Goal: Task Accomplishment & Management: Use online tool/utility

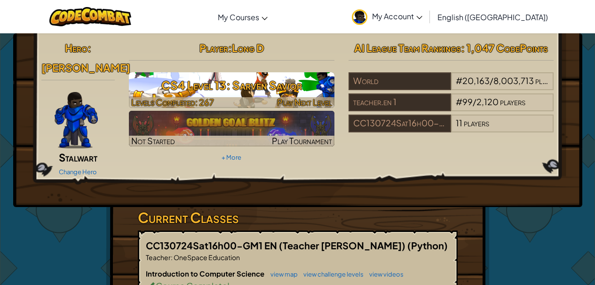
click at [262, 90] on h3 "CS4 Level 13: Sarven Savior" at bounding box center [231, 85] width 205 height 21
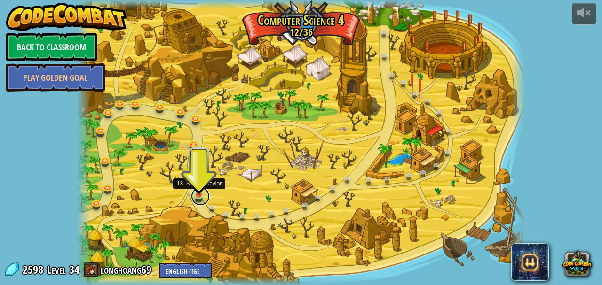
click at [202, 196] on link at bounding box center [200, 196] width 19 height 19
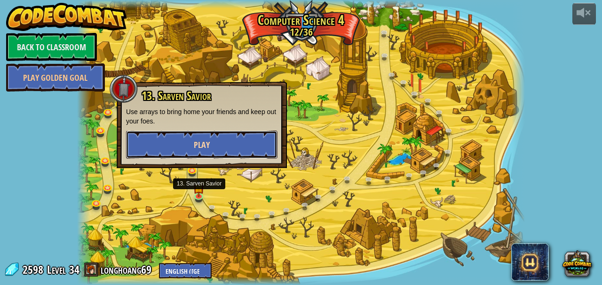
click at [255, 149] on button "Play" at bounding box center [201, 145] width 151 height 28
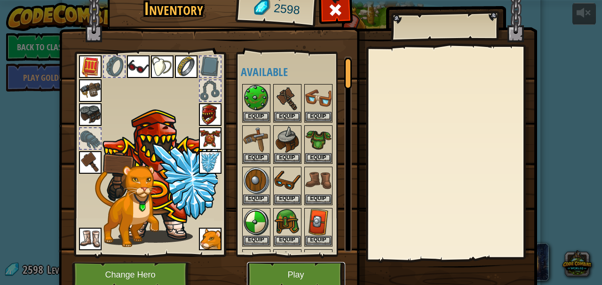
click at [303, 271] on button "Play" at bounding box center [296, 275] width 98 height 26
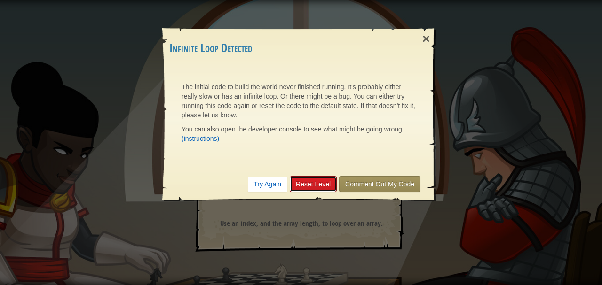
click at [312, 181] on link "Reset Level" at bounding box center [313, 184] width 47 height 16
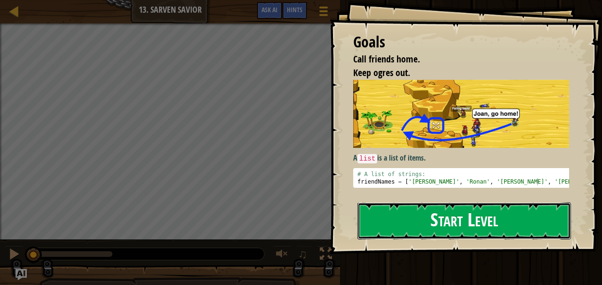
click at [439, 227] on button "Start Level" at bounding box center [463, 221] width 213 height 37
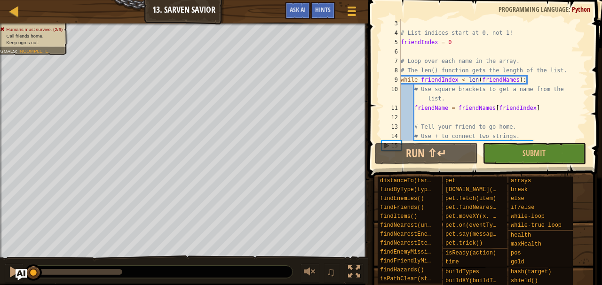
scroll to position [94, 0]
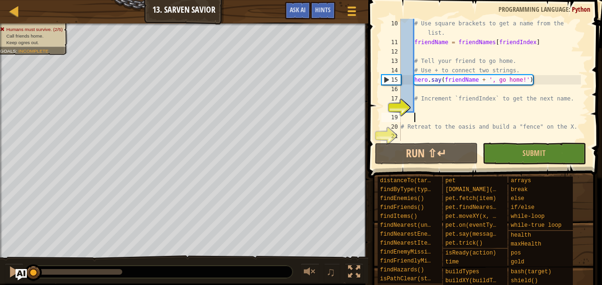
click at [426, 114] on div "# Use square brackets to get a name from the list. friendName = friendNames [ f…" at bounding box center [490, 94] width 182 height 150
click at [301, 13] on span "Ask AI" at bounding box center [298, 9] width 16 height 9
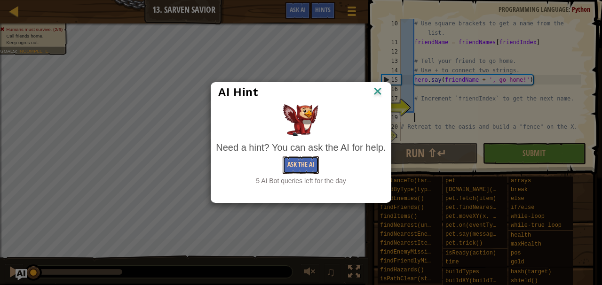
click at [300, 163] on button "Ask the AI" at bounding box center [300, 165] width 36 height 17
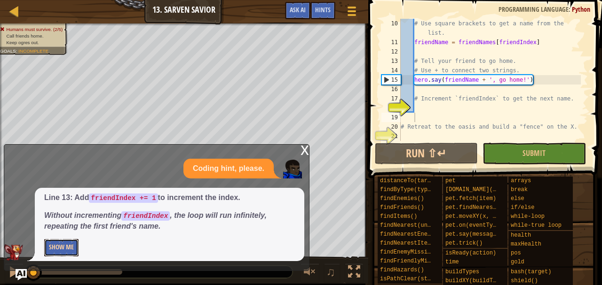
click at [66, 246] on button "Show Me" at bounding box center [61, 247] width 34 height 17
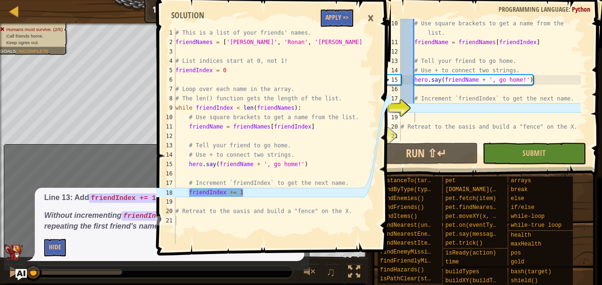
click at [465, 117] on div "# Use square brackets to get a name from the list. friendName = friendNames [ f…" at bounding box center [490, 94] width 182 height 150
click at [465, 109] on div "# Use square brackets to get a name from the list. friendName = friendNames [ f…" at bounding box center [490, 94] width 182 height 150
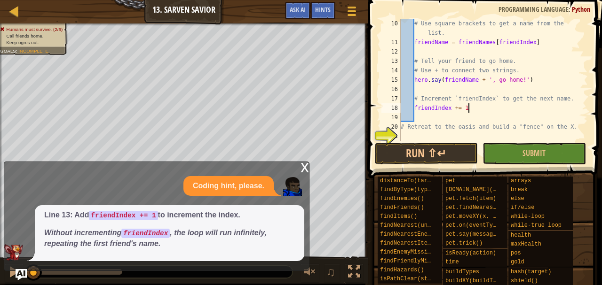
scroll to position [4, 5]
type textarea "friendIndex += 1"
click at [302, 169] on div "x" at bounding box center [304, 166] width 8 height 9
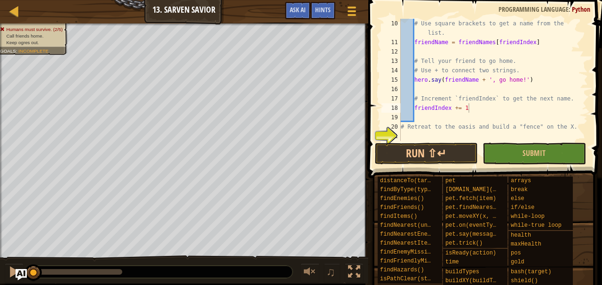
scroll to position [94, 0]
click at [457, 132] on div "# Use square brackets to get a name from the list. friendName = friendNames [ f…" at bounding box center [490, 94] width 182 height 150
click at [458, 138] on div "# Use square brackets to get a name from the list. friendName = friendNames [ f…" at bounding box center [490, 94] width 182 height 150
click at [454, 135] on div "# Use square brackets to get a name from the list. friendName = friendNames [ f…" at bounding box center [490, 94] width 182 height 150
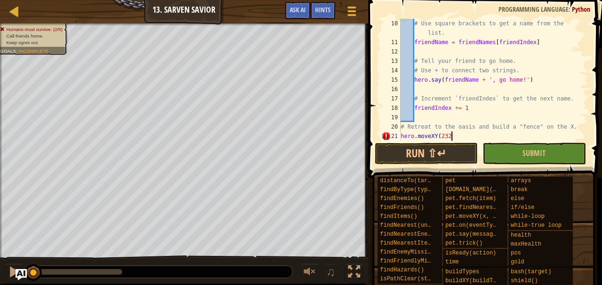
scroll to position [4, 4]
click at [468, 136] on div "# Use square brackets to get a name from the list. friendName = friendNames [ f…" at bounding box center [490, 94] width 182 height 150
click at [478, 135] on div "# Use square brackets to get a name from the list. friendName = friendNames [ f…" at bounding box center [490, 94] width 182 height 150
type textarea "hero.moveXY(23, 30)"
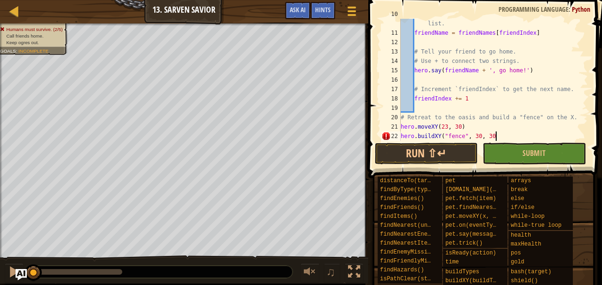
scroll to position [4, 8]
click at [411, 150] on button "Run ⇧↵" at bounding box center [426, 154] width 103 height 22
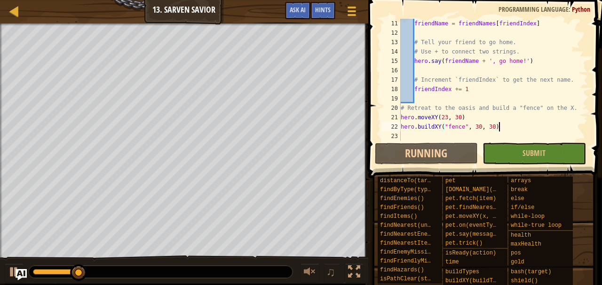
scroll to position [113, 0]
click at [87, 270] on div at bounding box center [161, 272] width 264 height 12
click at [310, 13] on div "Hints" at bounding box center [322, 10] width 25 height 17
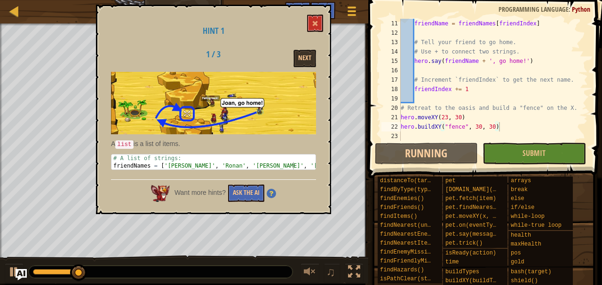
click at [309, 14] on div "Hint 1 1 / 3 Next A list is a list of items. # A list of strings: friendNames =…" at bounding box center [213, 110] width 235 height 210
click at [311, 20] on button at bounding box center [315, 23] width 16 height 17
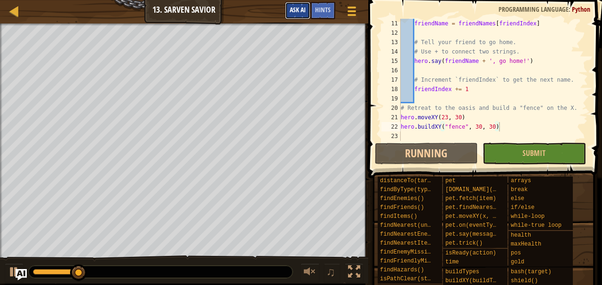
drag, startPoint x: 305, startPoint y: 8, endPoint x: 302, endPoint y: 13, distance: 5.4
click at [305, 8] on span "Ask AI" at bounding box center [298, 9] width 16 height 9
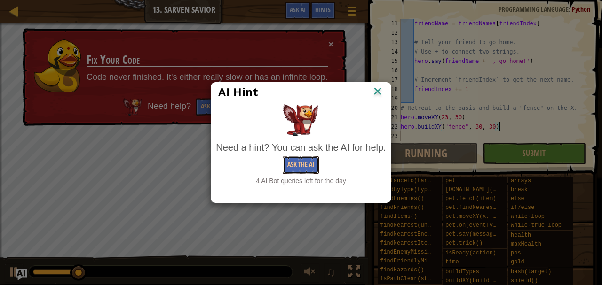
click at [308, 169] on button "Ask the AI" at bounding box center [300, 165] width 36 height 17
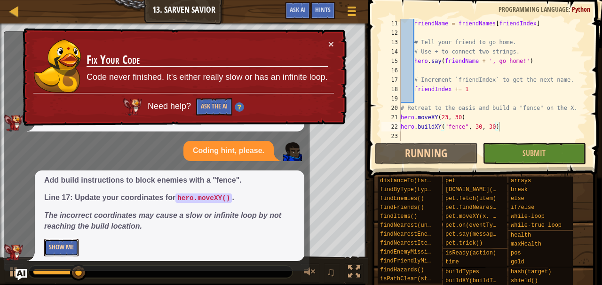
click at [68, 249] on button "Show Me" at bounding box center [61, 247] width 34 height 17
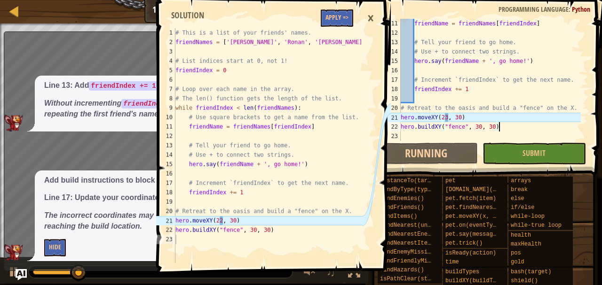
click at [448, 119] on div "friendName = friendNames [ friendIndex ] # Tell your friend to go home. # Use +…" at bounding box center [490, 89] width 182 height 141
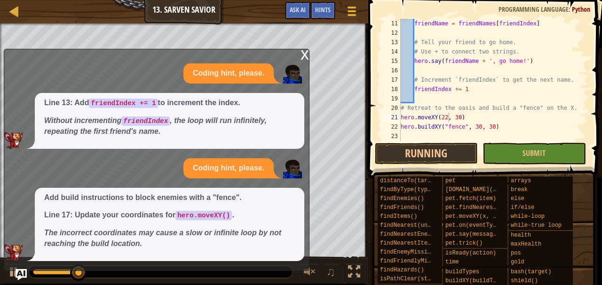
click at [304, 58] on div "x" at bounding box center [304, 53] width 8 height 9
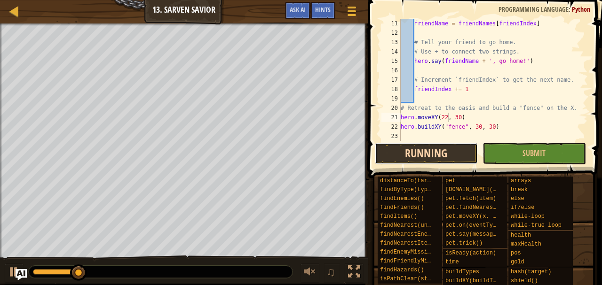
click at [445, 159] on button "Running" at bounding box center [426, 154] width 103 height 22
click at [456, 159] on button "Running" at bounding box center [426, 154] width 103 height 22
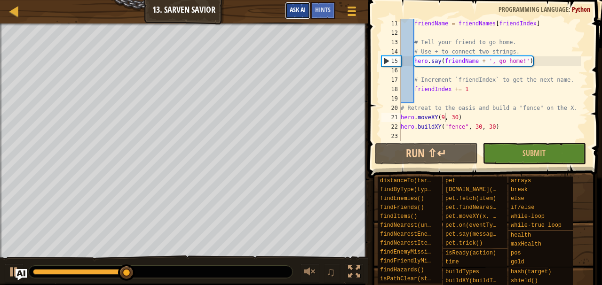
click at [298, 12] on span "Ask AI" at bounding box center [298, 9] width 16 height 9
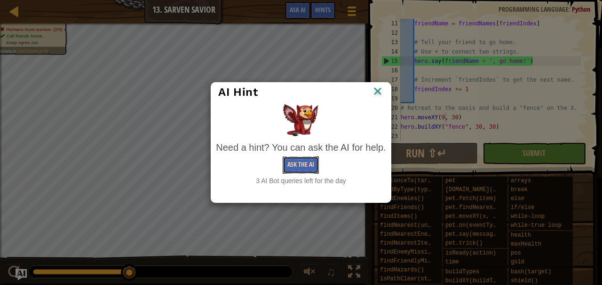
click at [308, 166] on button "Ask the AI" at bounding box center [300, 165] width 36 height 17
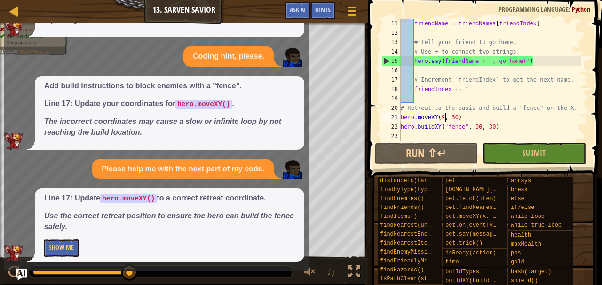
scroll to position [52, 0]
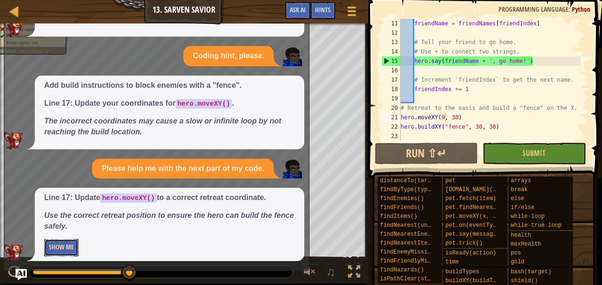
click at [57, 250] on button "Show Me" at bounding box center [61, 247] width 34 height 17
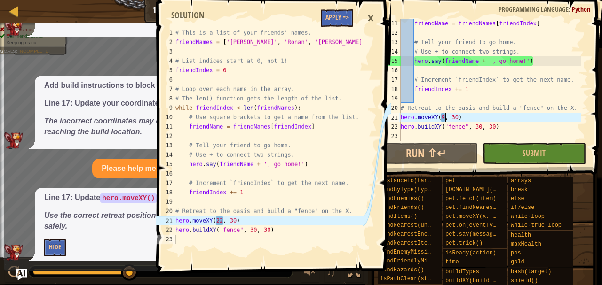
click at [443, 119] on div "friendName = friendNames [ friendIndex ] # Tell your friend to go home. # Use +…" at bounding box center [490, 89] width 182 height 141
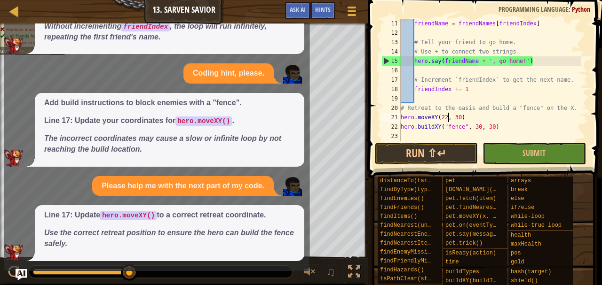
scroll to position [35, 0]
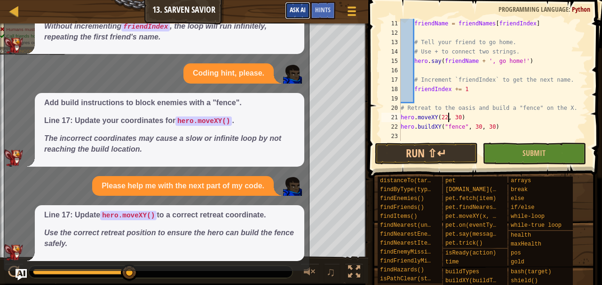
click at [304, 11] on span "Ask AI" at bounding box center [298, 9] width 16 height 9
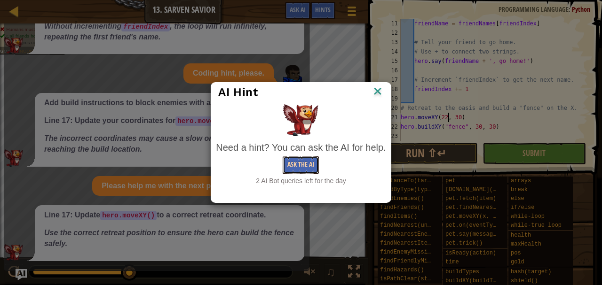
click at [308, 172] on button "Ask the AI" at bounding box center [300, 165] width 36 height 17
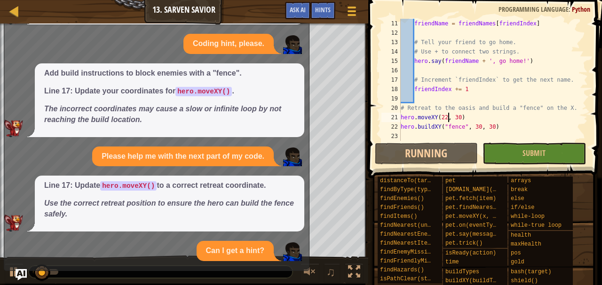
scroll to position [164, 0]
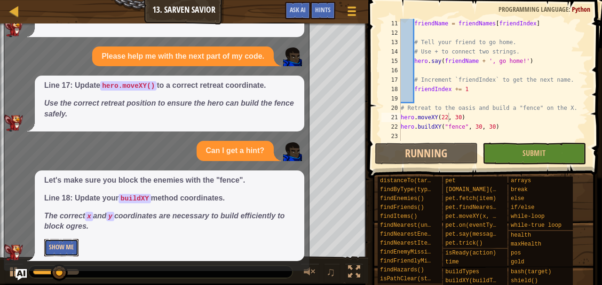
click at [75, 239] on button "Show Me" at bounding box center [61, 247] width 34 height 17
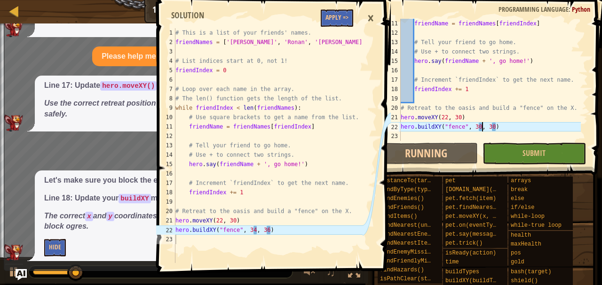
click at [481, 128] on div "friendName = friendNames [ friendIndex ] # Tell your friend to go home. # Use +…" at bounding box center [490, 89] width 182 height 141
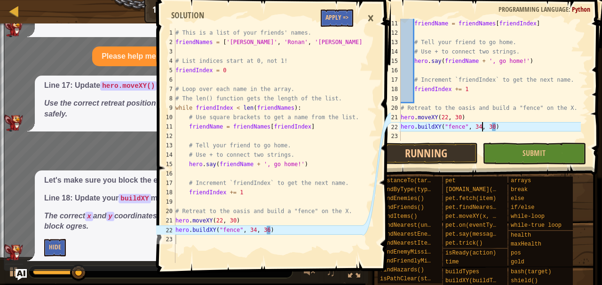
scroll to position [4, 7]
click at [497, 128] on div "friendName = friendNames [ friendIndex ] # Tell your friend to go home. # Use +…" at bounding box center [490, 89] width 182 height 141
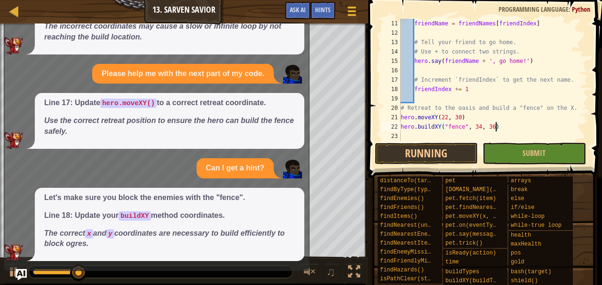
click at [27, 277] on div "♫" at bounding box center [184, 270] width 368 height 28
click at [25, 279] on img "Ask AI" at bounding box center [21, 275] width 12 height 12
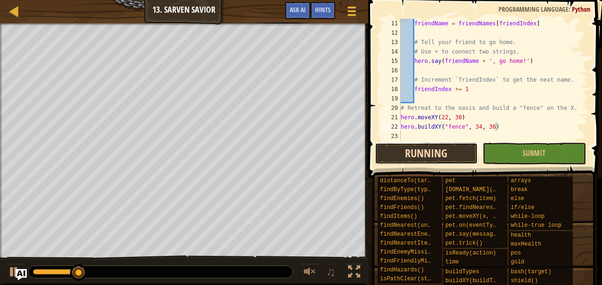
click at [404, 157] on button "Running" at bounding box center [426, 154] width 103 height 22
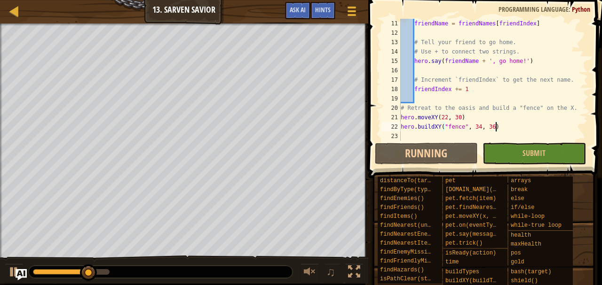
click at [97, 274] on div at bounding box center [88, 273] width 17 height 17
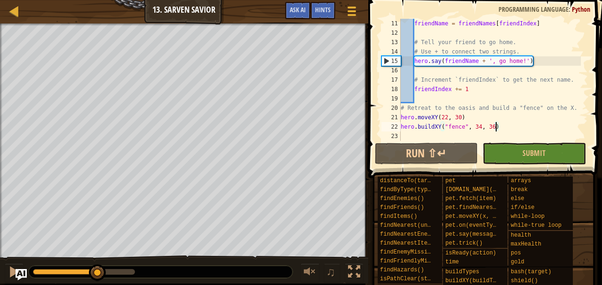
click at [420, 109] on div "friendName = friendNames [ friendIndex ] # Tell your friend to go home. # Use +…" at bounding box center [490, 89] width 182 height 141
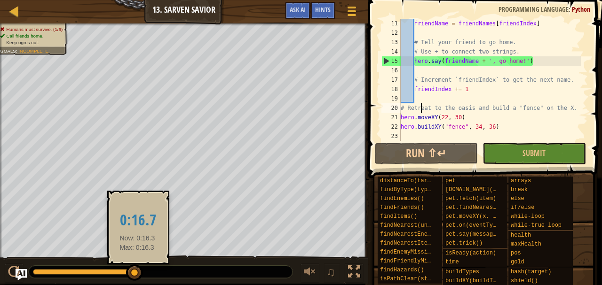
drag, startPoint x: 98, startPoint y: 271, endPoint x: 137, endPoint y: 273, distance: 39.1
click at [138, 273] on div at bounding box center [134, 273] width 17 height 17
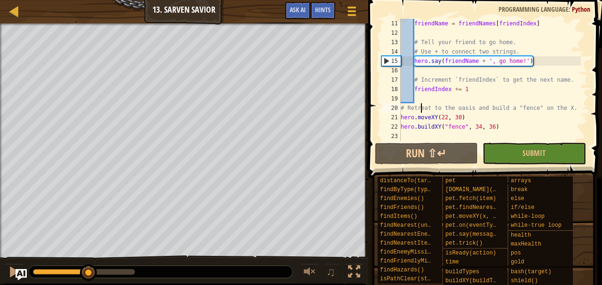
drag, startPoint x: 129, startPoint y: 266, endPoint x: 88, endPoint y: 256, distance: 41.8
click at [88, 256] on div "♫" at bounding box center [184, 270] width 368 height 28
click at [481, 125] on div "friendName = friendNames [ friendIndex ] # Tell your friend to go home. # Use +…" at bounding box center [490, 89] width 182 height 141
click at [477, 124] on div "friendName = friendNames [ friendIndex ] # Tell your friend to go home. # Use +…" at bounding box center [490, 89] width 182 height 141
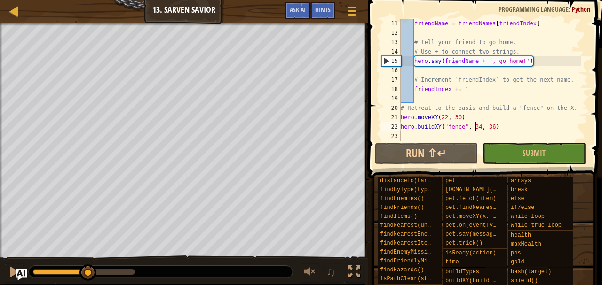
click at [490, 126] on div "friendName = friendNames [ friendIndex ] # Tell your friend to go home. # Use +…" at bounding box center [490, 89] width 182 height 141
click at [481, 129] on div "friendName = friendNames [ friendIndex ] # Tell your friend to go home. # Use +…" at bounding box center [490, 89] width 182 height 141
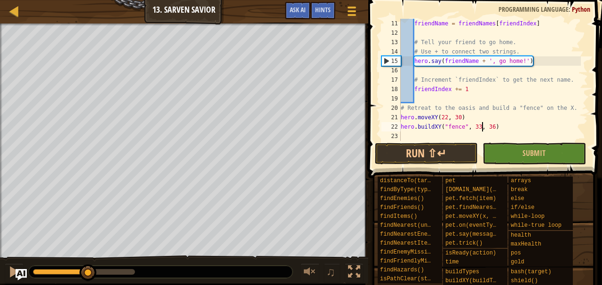
scroll to position [4, 7]
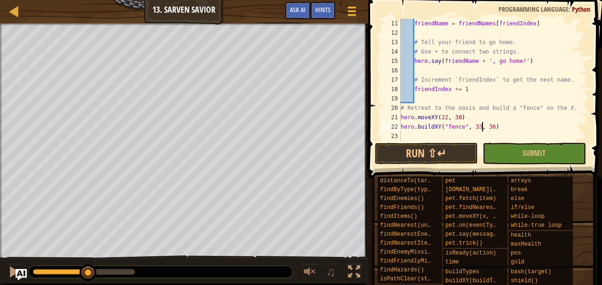
click at [498, 128] on div "friendName = friendNames [ friendIndex ] # Tell your friend to go home. # Use +…" at bounding box center [490, 89] width 182 height 141
click at [496, 128] on div "friendName = friendNames [ friendIndex ] # Tell your friend to go home. # Use +…" at bounding box center [490, 89] width 182 height 141
type textarea "hero.buildXY("fence", 33, 30)"
click at [458, 164] on button "Run ⇧↵" at bounding box center [426, 154] width 103 height 22
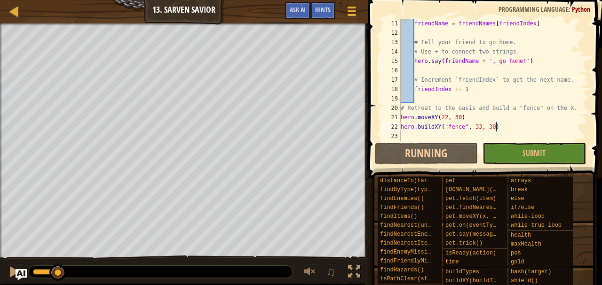
drag, startPoint x: 45, startPoint y: 273, endPoint x: 167, endPoint y: 271, distance: 122.7
click at [167, 271] on div at bounding box center [161, 272] width 264 height 12
drag, startPoint x: 76, startPoint y: 271, endPoint x: 97, endPoint y: 271, distance: 21.6
click at [97, 271] on div at bounding box center [161, 272] width 264 height 12
click at [152, 276] on div at bounding box center [161, 272] width 264 height 12
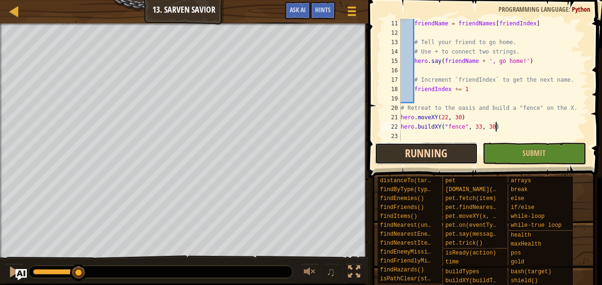
click at [400, 155] on button "Running" at bounding box center [426, 154] width 103 height 22
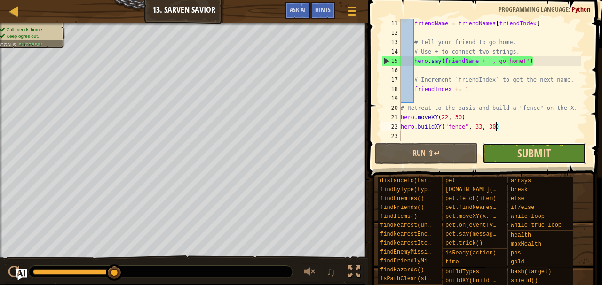
click at [533, 149] on span "Submit" at bounding box center [533, 153] width 33 height 15
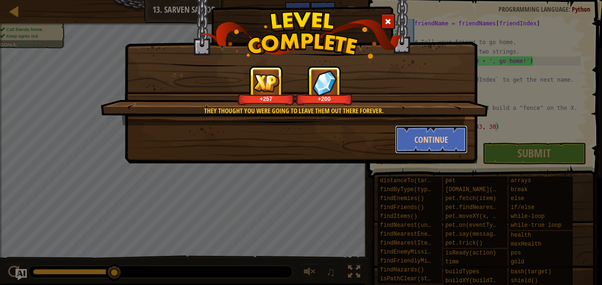
drag, startPoint x: 437, startPoint y: 143, endPoint x: 498, endPoint y: 277, distance: 147.0
click at [437, 144] on button "Continue" at bounding box center [431, 139] width 73 height 28
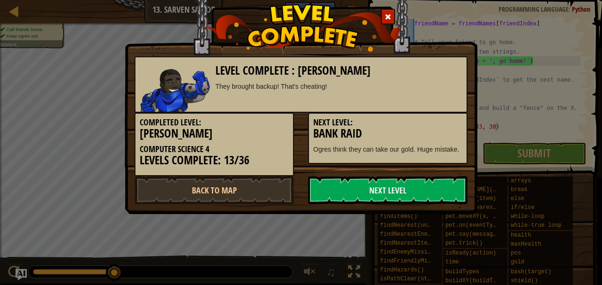
click at [435, 143] on div "Next Level: Bank Raid Ogres think they can take our gold. Huge mistake." at bounding box center [387, 138] width 159 height 51
click at [429, 193] on link "Next Level" at bounding box center [387, 190] width 159 height 28
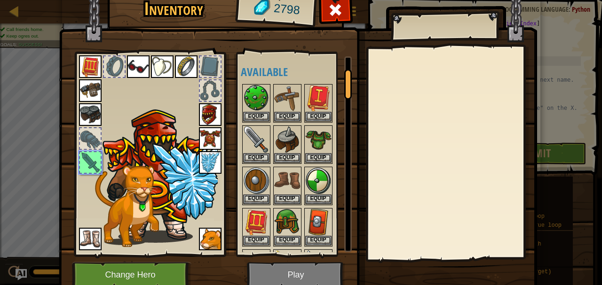
scroll to position [79, 0]
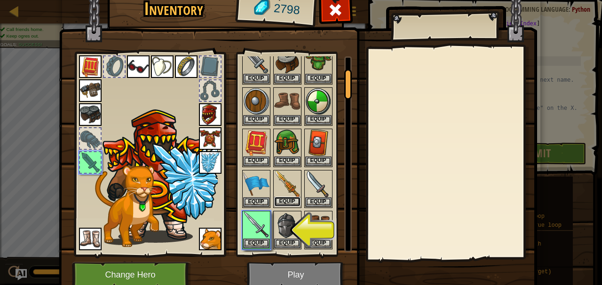
click at [283, 201] on button "Equip" at bounding box center [287, 202] width 26 height 10
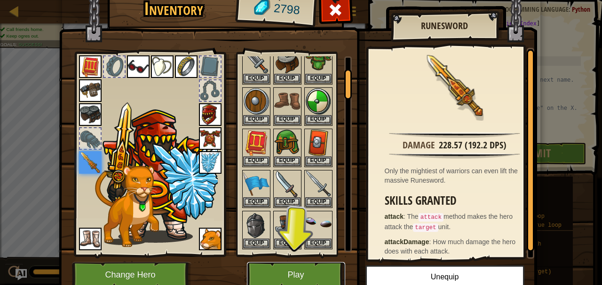
click at [295, 270] on button "Play" at bounding box center [296, 275] width 98 height 26
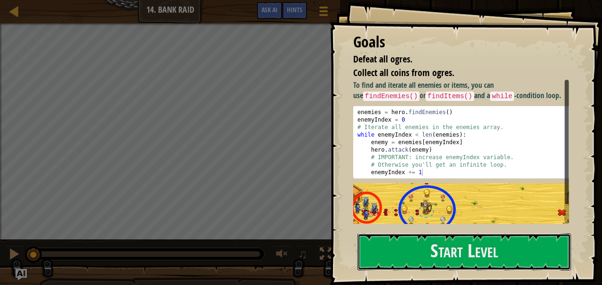
drag, startPoint x: 462, startPoint y: 251, endPoint x: 506, endPoint y: 217, distance: 56.0
click at [462, 251] on button "Start Level" at bounding box center [463, 252] width 213 height 37
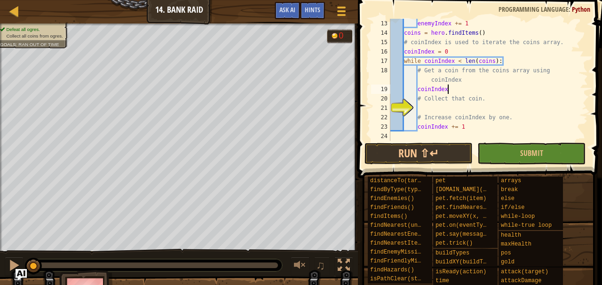
scroll to position [4, 4]
type textarea "coinIndex += 1"
drag, startPoint x: 455, startPoint y: 107, endPoint x: 457, endPoint y: 101, distance: 6.3
click at [456, 107] on div "enemyIndex += 1 coins = hero . findItems ( ) # coinIndex is used to iterate the…" at bounding box center [484, 89] width 192 height 141
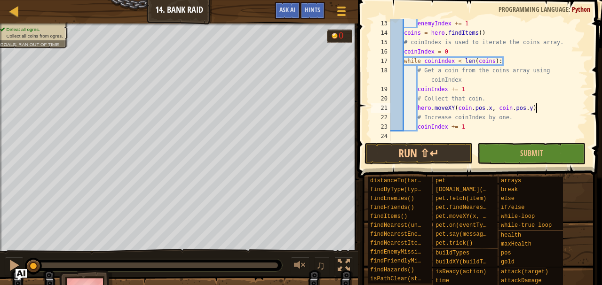
scroll to position [4, 11]
click at [422, 152] on button "Run ⇧↵" at bounding box center [418, 154] width 108 height 22
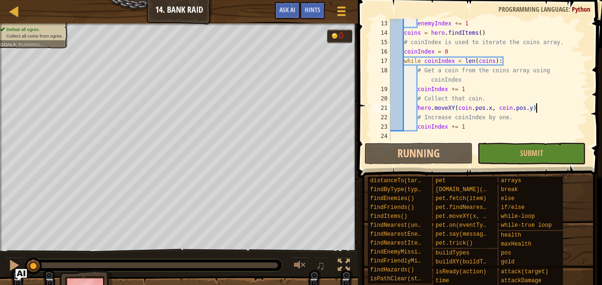
click at [478, 89] on div "enemyIndex += 1 coins = hero . findItems ( ) # coinIndex is used to iterate the…" at bounding box center [484, 89] width 192 height 141
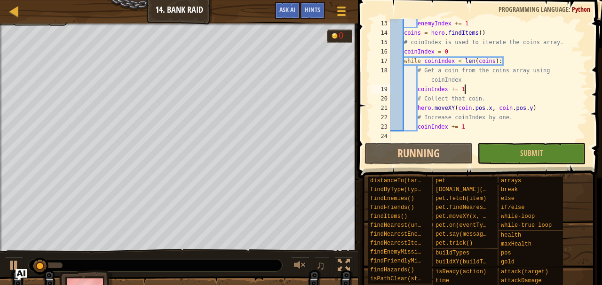
drag, startPoint x: 479, startPoint y: 85, endPoint x: 485, endPoint y: 86, distance: 5.3
click at [485, 86] on div "enemyIndex += 1 coins = hero . findItems ( ) # coinIndex is used to iterate the…" at bounding box center [484, 89] width 192 height 141
click at [483, 82] on div "enemyIndex += 1 coins = hero . findItems ( ) # coinIndex is used to iterate the…" at bounding box center [484, 89] width 192 height 141
click at [468, 90] on div "enemyIndex += 1 coins = hero . findItems ( ) # coinIndex is used to iterate the…" at bounding box center [484, 89] width 192 height 141
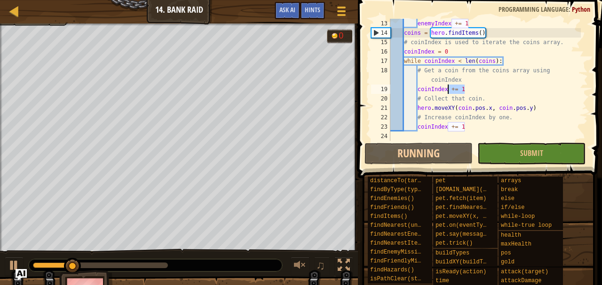
drag, startPoint x: 471, startPoint y: 92, endPoint x: 448, endPoint y: 89, distance: 23.7
click at [448, 89] on div "enemyIndex += 1 coins = hero . findItems ( ) # coinIndex is used to iterate the…" at bounding box center [484, 89] width 192 height 141
click at [491, 89] on div "enemyIndex += 1 coins = hero . findItems ( ) # coinIndex is used to iterate the…" at bounding box center [484, 89] width 192 height 141
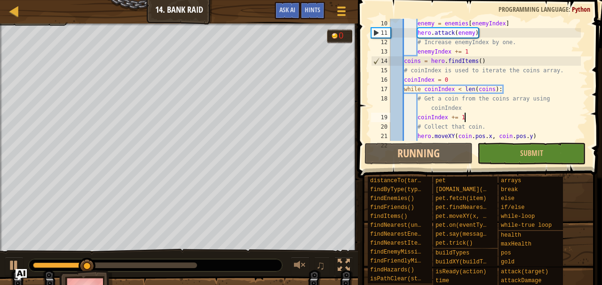
scroll to position [113, 0]
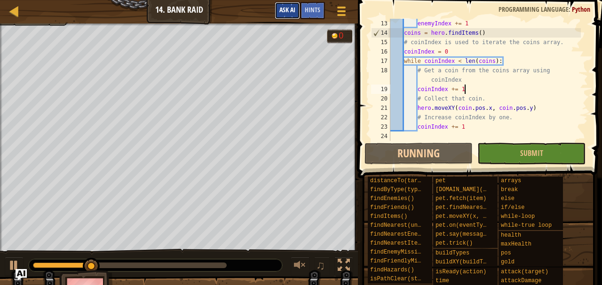
click at [293, 11] on span "Ask AI" at bounding box center [287, 9] width 16 height 9
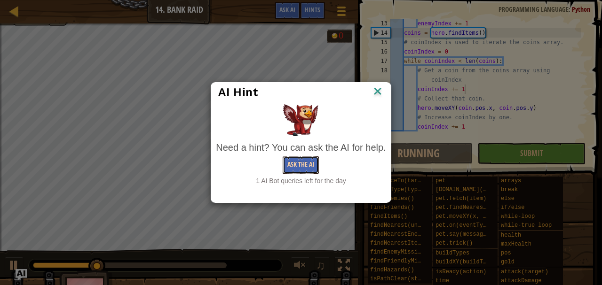
click at [299, 170] on button "Ask the AI" at bounding box center [300, 165] width 36 height 17
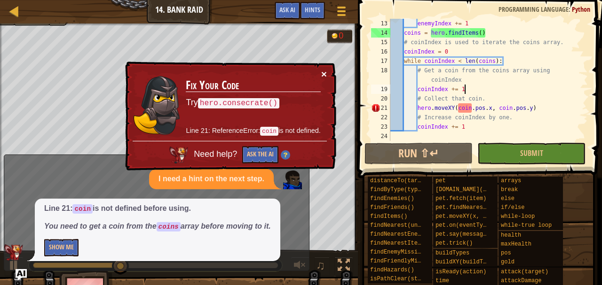
click at [325, 73] on button "×" at bounding box center [324, 74] width 6 height 10
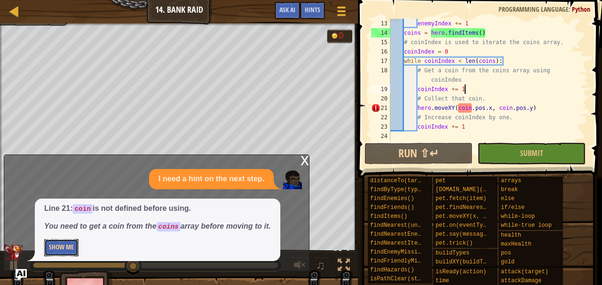
click at [54, 250] on button "Show Me" at bounding box center [61, 247] width 34 height 17
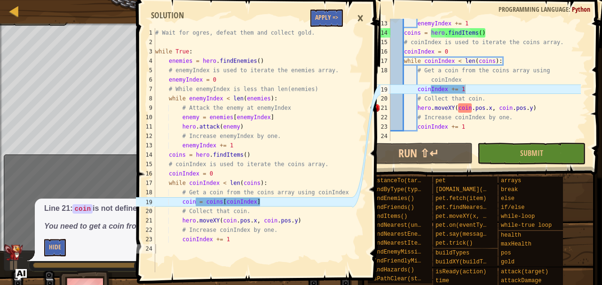
click at [476, 91] on div "enemyIndex += 1 coins = hero . findItems ( ) # coinIndex is used to iterate the…" at bounding box center [484, 89] width 192 height 141
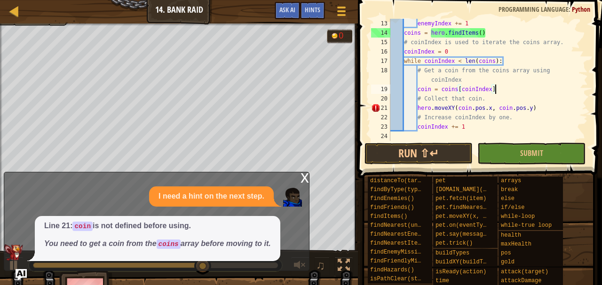
scroll to position [4, 8]
click at [306, 179] on div "x" at bounding box center [304, 176] width 8 height 9
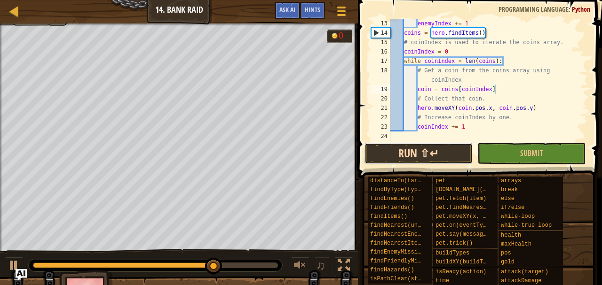
click at [416, 144] on button "Run ⇧↵" at bounding box center [418, 154] width 108 height 22
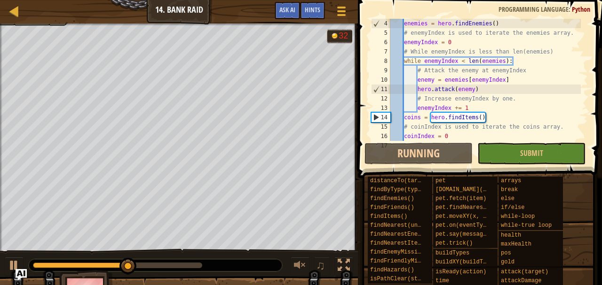
scroll to position [56, 0]
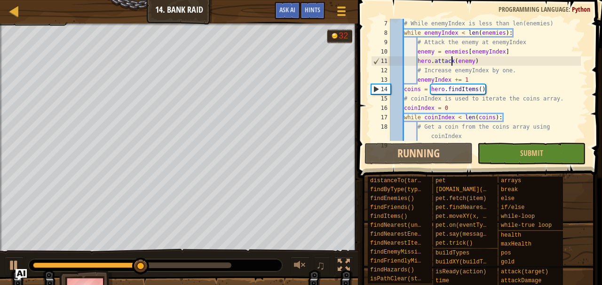
click at [452, 65] on div "# While enemyIndex is less than len(enemies) while enemyIndex < len ( enemies )…" at bounding box center [484, 89] width 192 height 141
click at [504, 68] on div "# While enemyIndex is less than len(enemies) while enemyIndex < len ( enemies )…" at bounding box center [484, 89] width 192 height 141
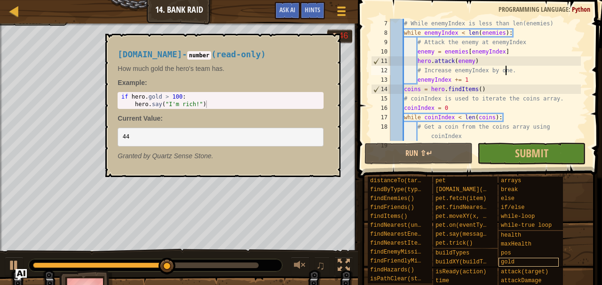
scroll to position [39, 0]
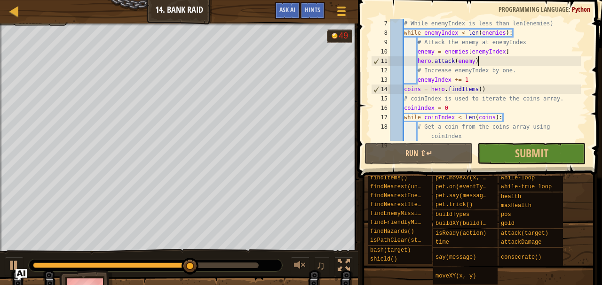
click at [487, 63] on div "# While enemyIndex is less than len(enemies) while enemyIndex < len ( enemies )…" at bounding box center [484, 89] width 192 height 141
type textarea "hero.attack(enemy)"
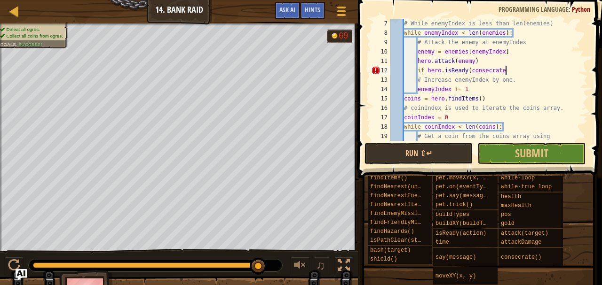
scroll to position [4, 9]
click at [472, 72] on div "# While enemyIndex is less than len(enemies) while enemyIndex < len ( enemies )…" at bounding box center [484, 94] width 192 height 150
click at [509, 71] on div "# While enemyIndex is less than len(enemies) while enemyIndex < len ( enemies )…" at bounding box center [484, 94] width 192 height 150
type textarea "if hero.isReady("consecrate")"
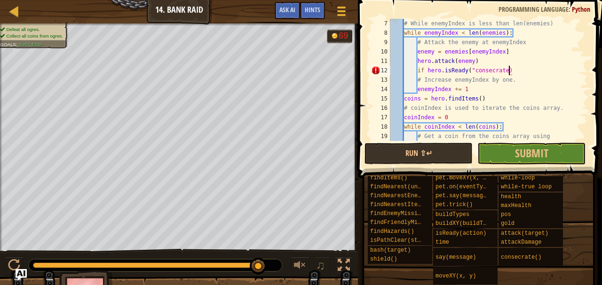
scroll to position [4, 10]
click at [540, 70] on div "# While enemyIndex is less than len(enemies) while enemyIndex < len ( enemies )…" at bounding box center [484, 94] width 192 height 150
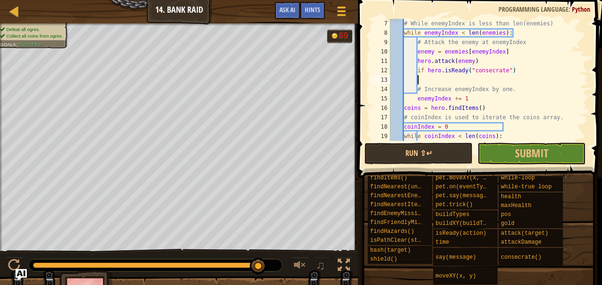
scroll to position [4, 2]
type textarea "h"
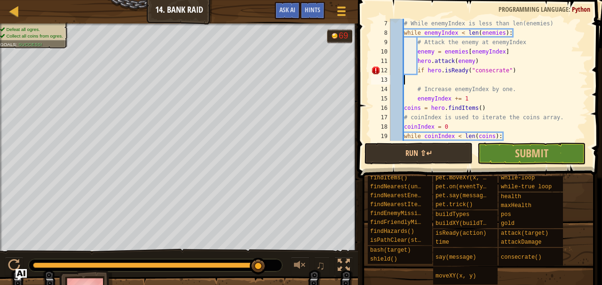
scroll to position [4, 0]
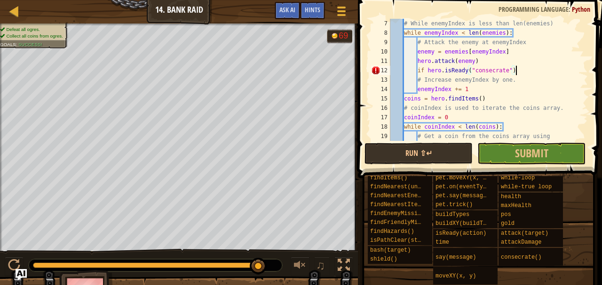
type textarea "if hero.isReady("consecrate"):"
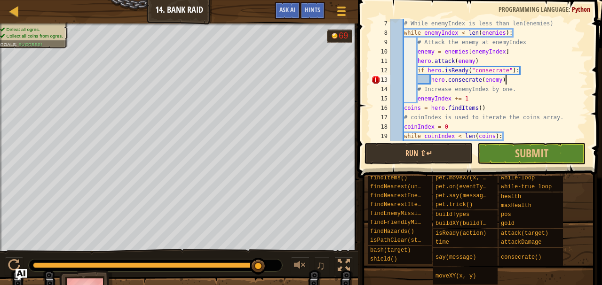
scroll to position [4, 9]
type textarea "hero.consecrate(enemy)"
click at [452, 161] on button "Run ⇧↵" at bounding box center [418, 154] width 108 height 22
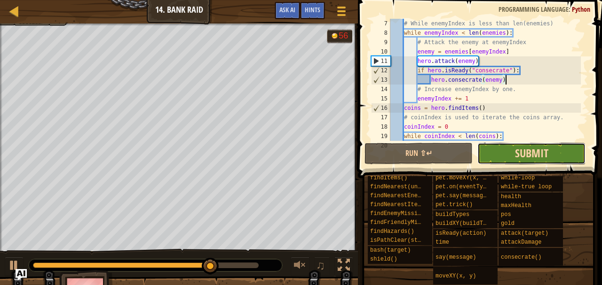
click at [530, 151] on span "Submit" at bounding box center [531, 153] width 33 height 15
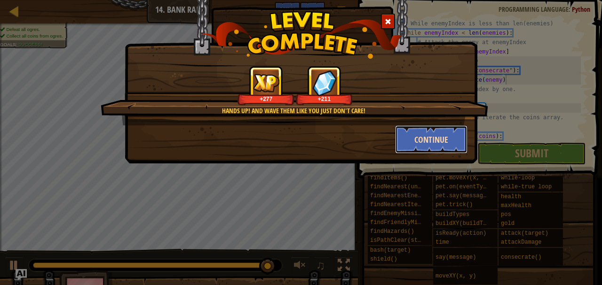
click at [443, 148] on button "Continue" at bounding box center [431, 139] width 73 height 28
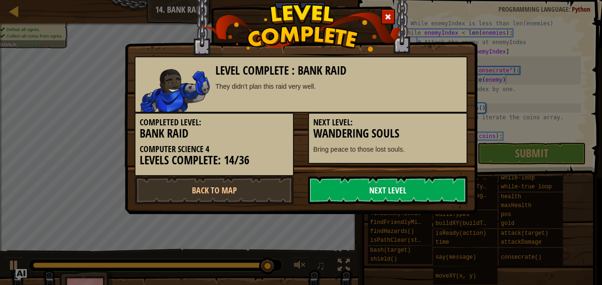
click at [429, 192] on link "Next Level" at bounding box center [387, 190] width 159 height 28
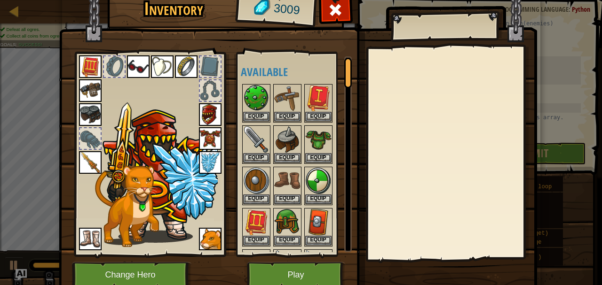
click at [89, 117] on img at bounding box center [90, 114] width 23 height 23
